Goal: Transaction & Acquisition: Purchase product/service

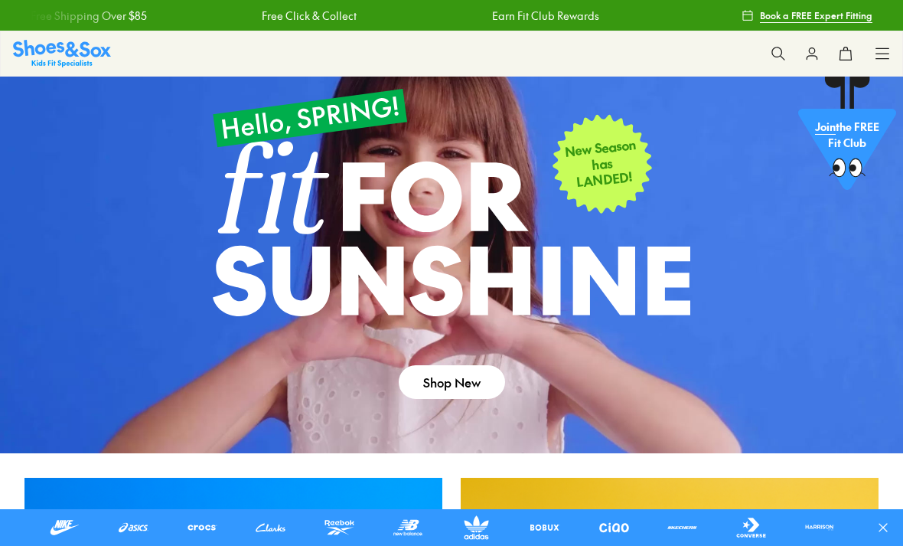
click at [878, 49] on icon at bounding box center [882, 53] width 15 height 15
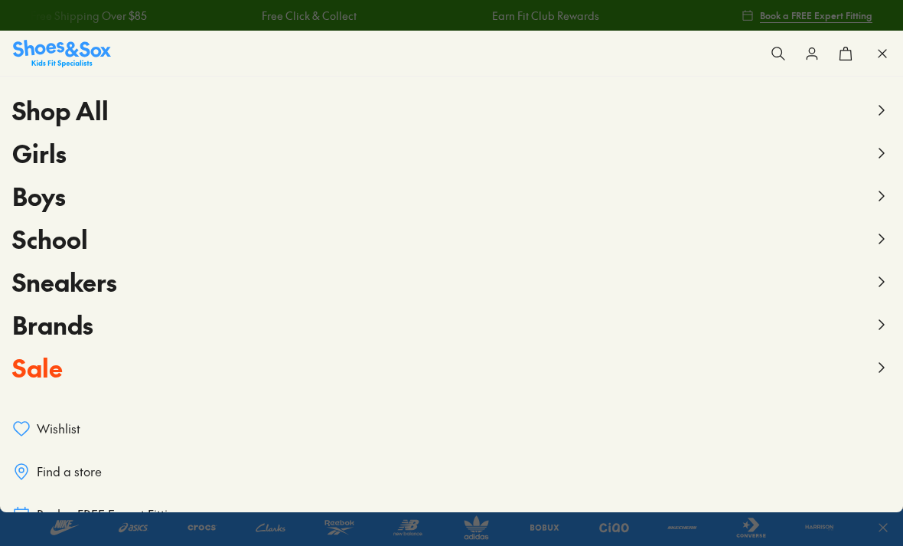
click at [44, 201] on span "Boys" at bounding box center [39, 195] width 54 height 34
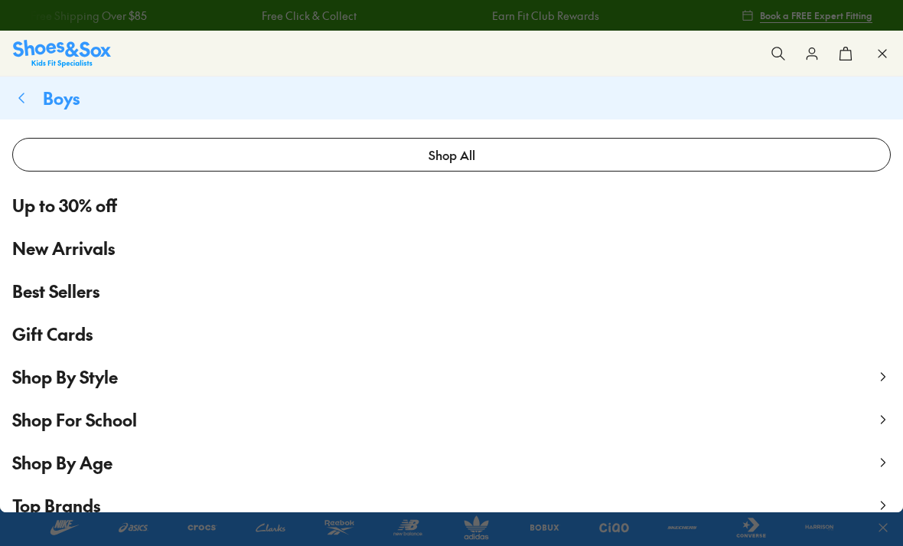
click at [36, 212] on span "Up to 30% off" at bounding box center [64, 205] width 105 height 25
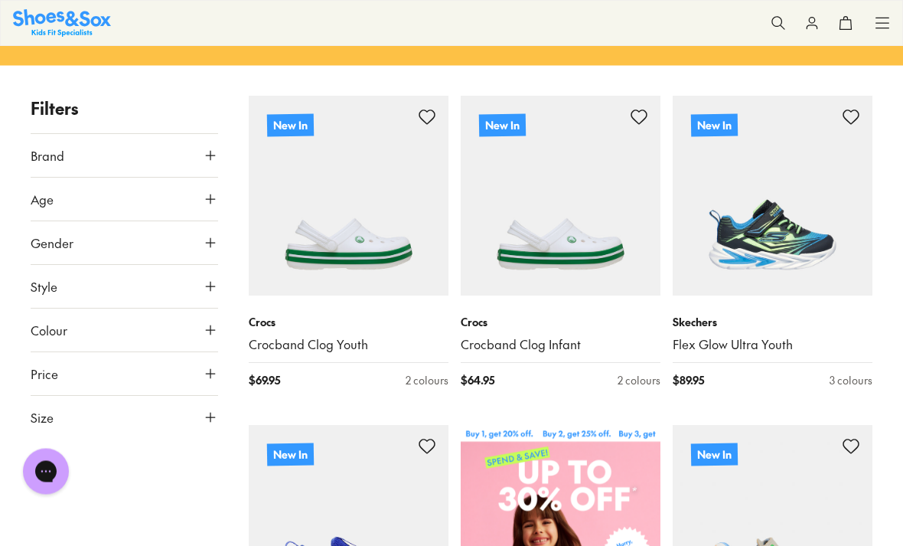
scroll to position [244, 0]
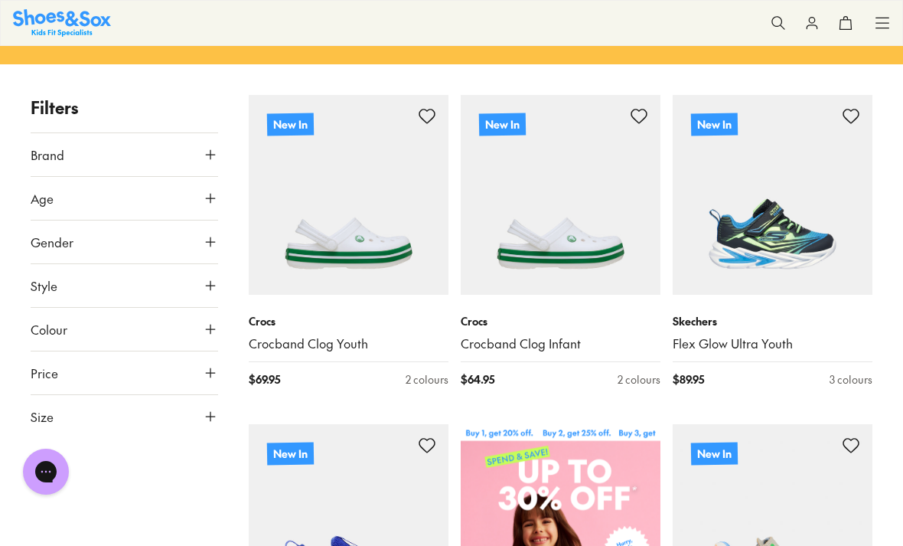
click at [214, 420] on icon at bounding box center [210, 416] width 15 height 15
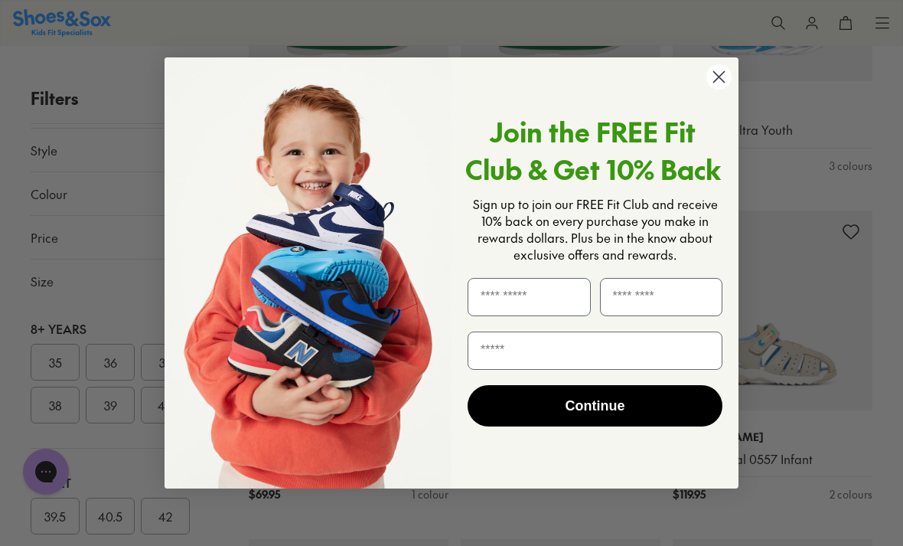
scroll to position [596, 0]
click at [710, 90] on circle "Close dialog" at bounding box center [719, 76] width 25 height 25
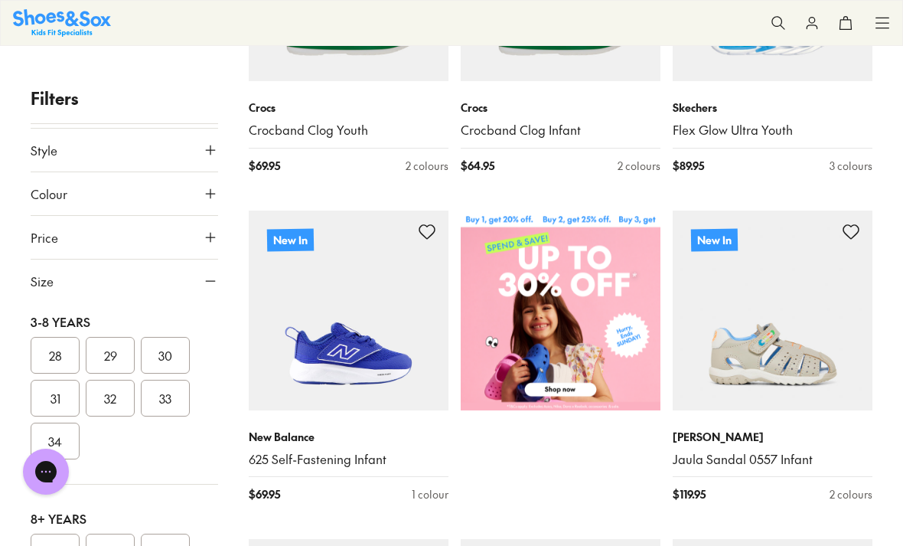
scroll to position [407, 0]
click at [168, 363] on button "30" at bounding box center [165, 354] width 49 height 37
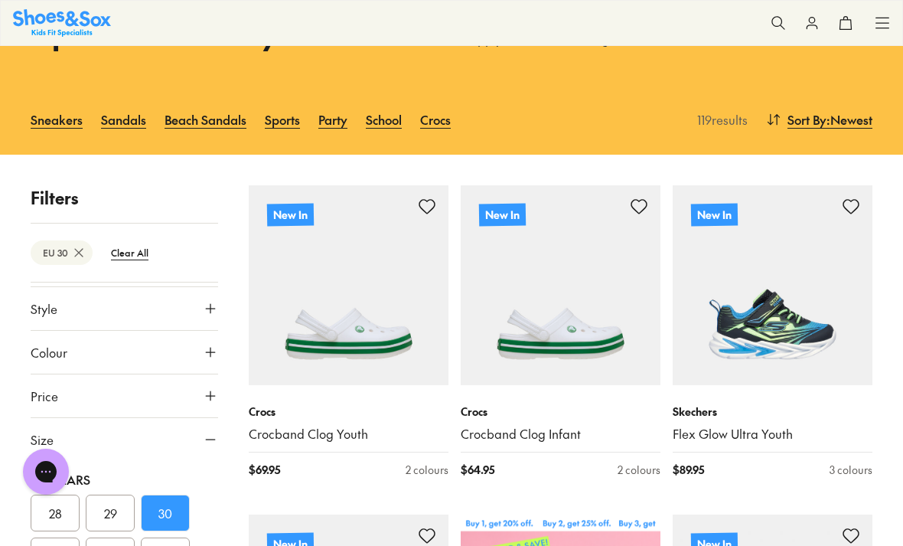
type input "***"
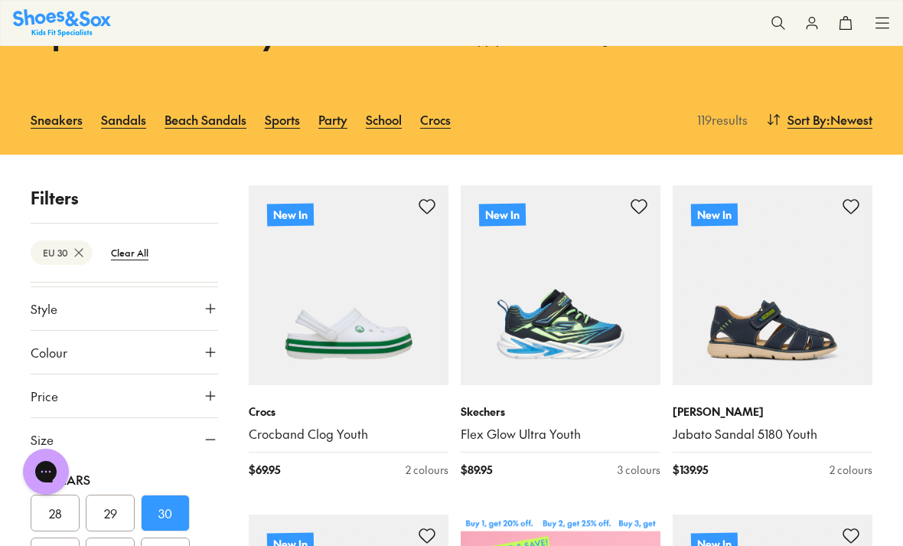
click at [321, 328] on img at bounding box center [349, 285] width 200 height 200
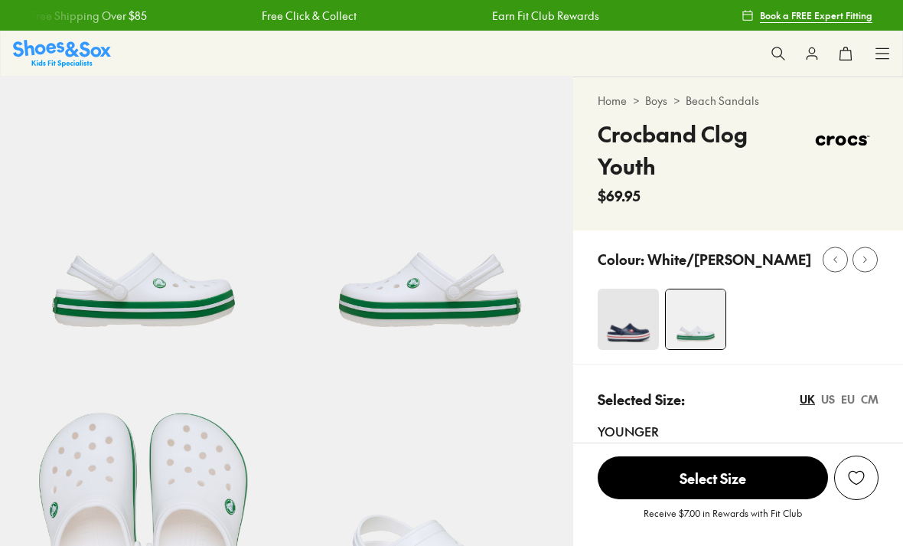
select select "*"
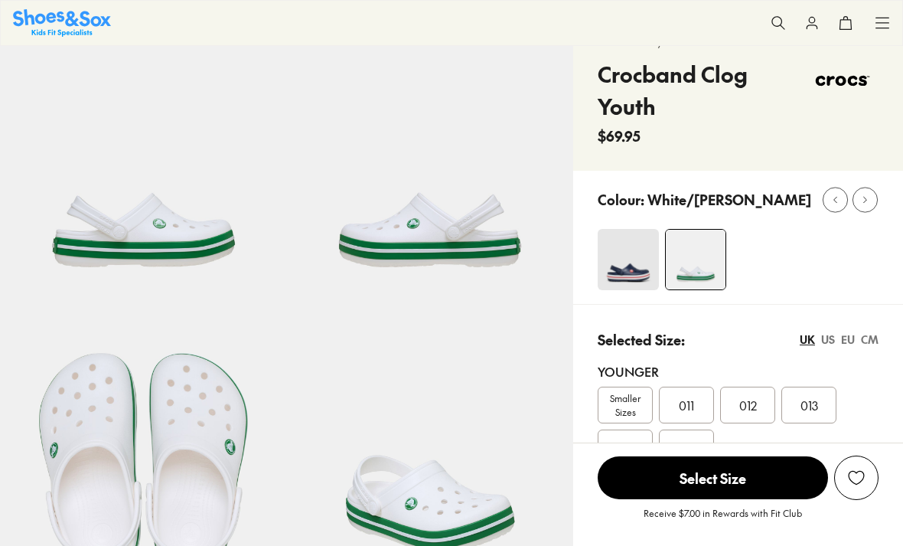
scroll to position [63, 0]
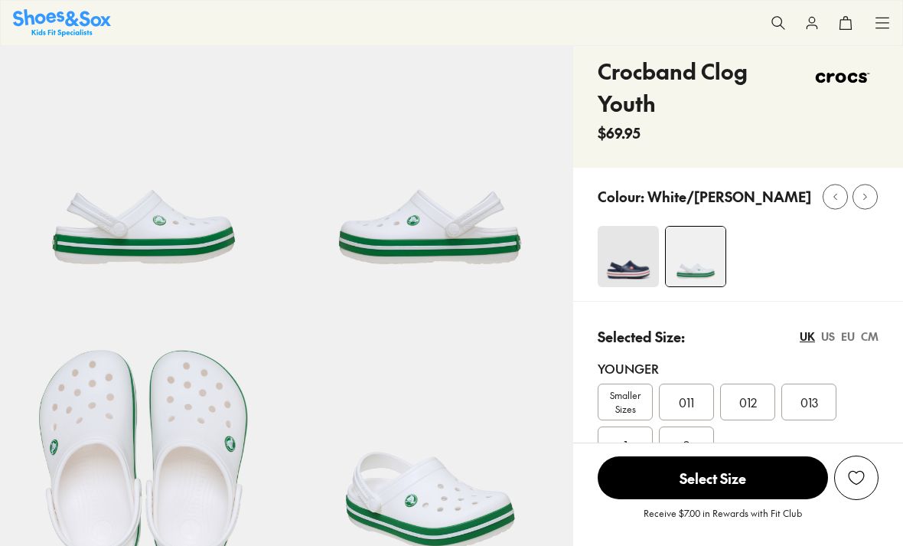
click at [657, 260] on img at bounding box center [628, 256] width 61 height 61
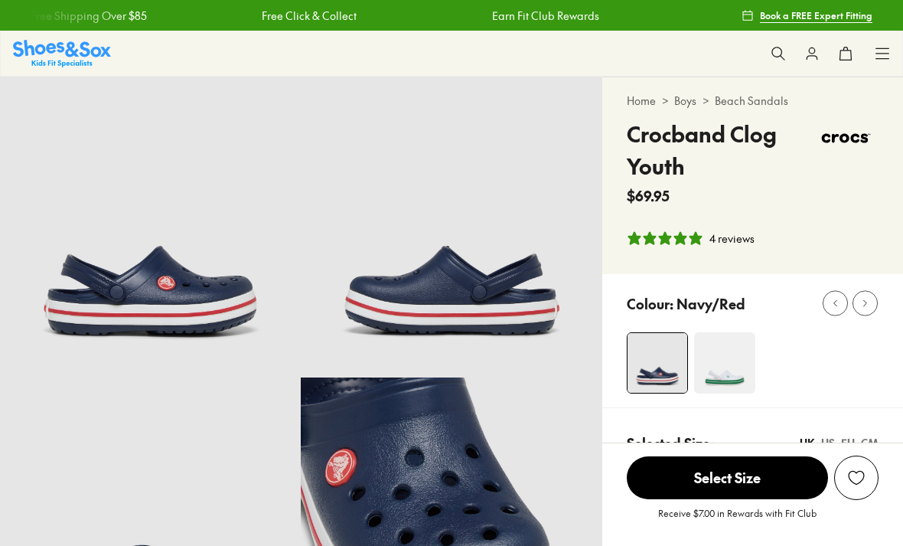
select select "*"
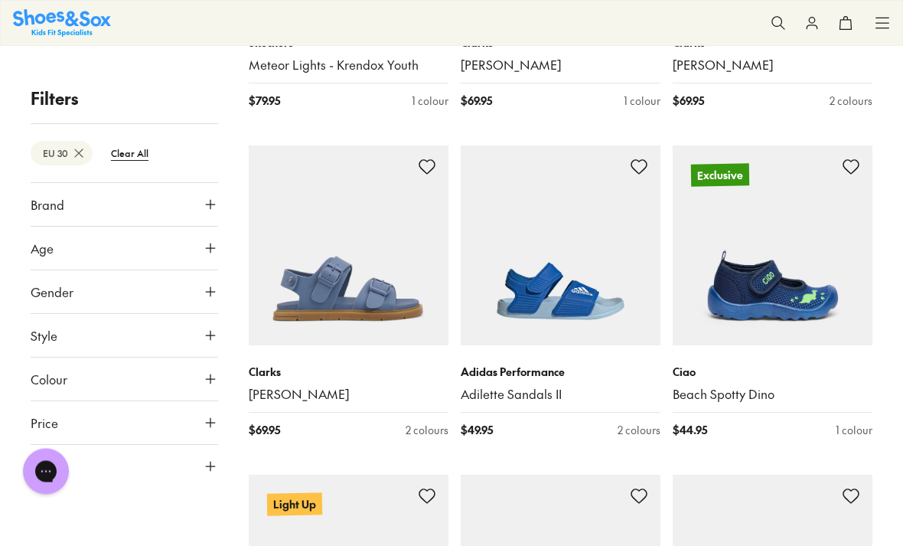
scroll to position [2522, 0]
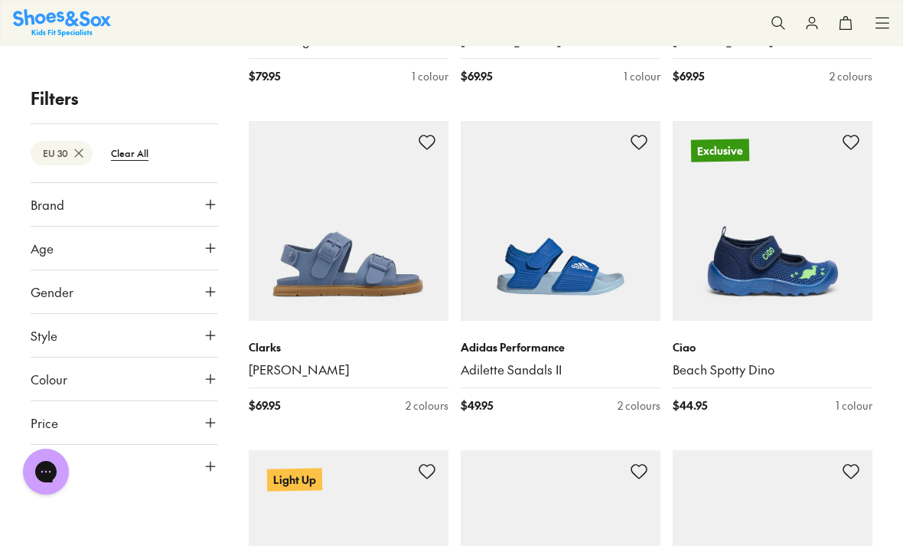
click at [792, 254] on img at bounding box center [773, 221] width 200 height 200
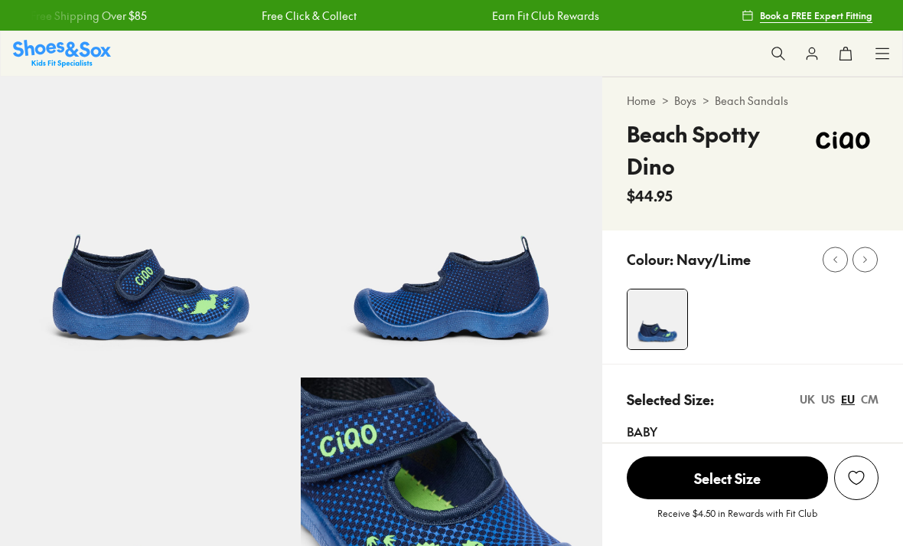
select select "*"
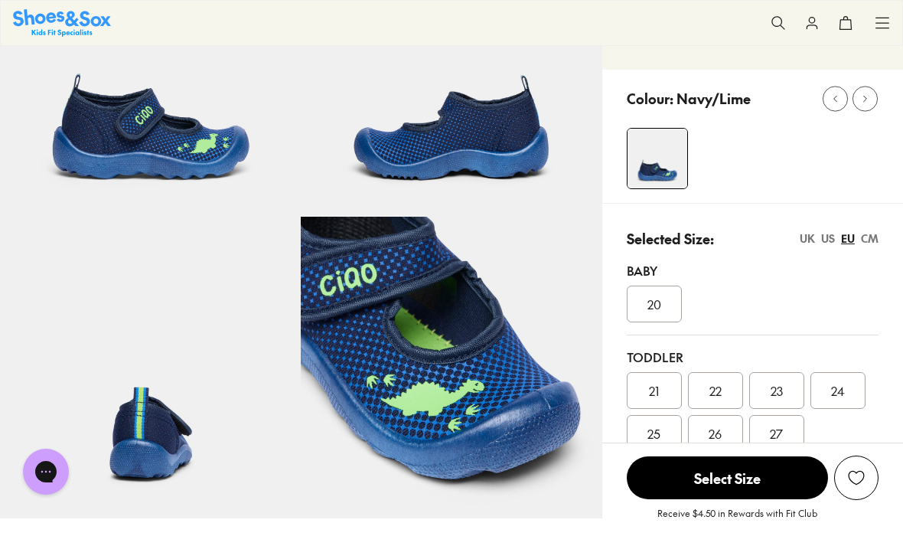
scroll to position [162, 0]
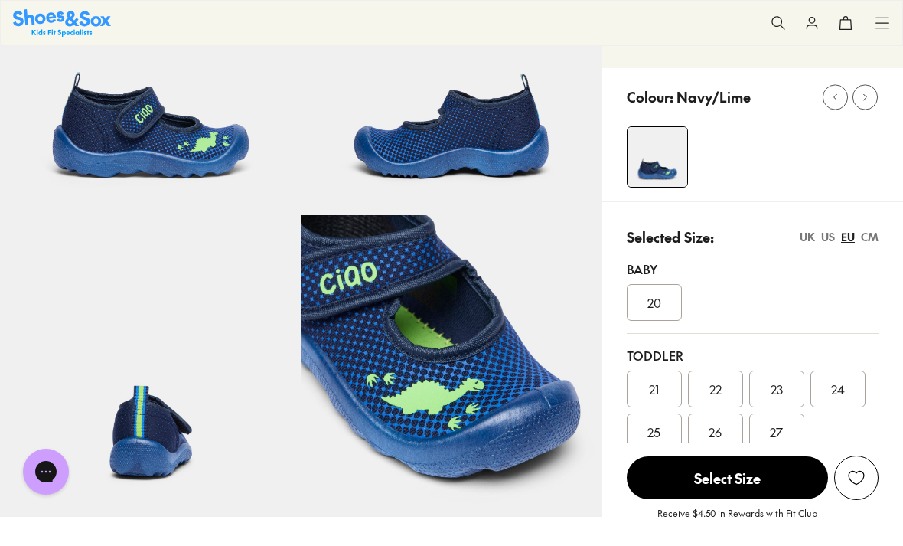
click at [141, 447] on img at bounding box center [150, 365] width 301 height 301
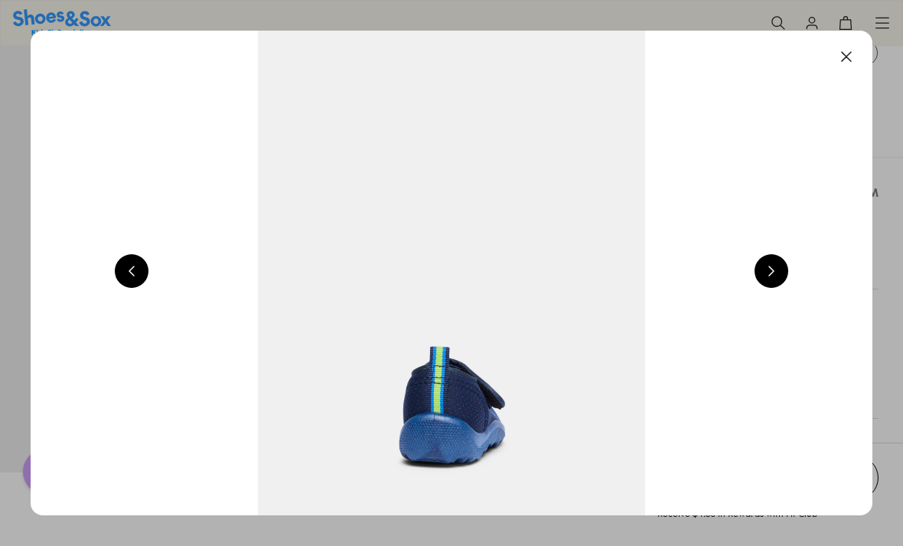
scroll to position [212, 0]
click at [846, 48] on button at bounding box center [847, 57] width 34 height 34
